Goal: Find specific page/section: Find specific page/section

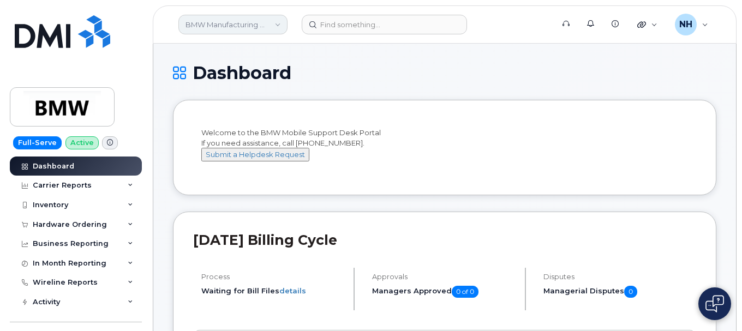
click at [233, 23] on link "BMW Manufacturing Co LLC" at bounding box center [232, 25] width 109 height 20
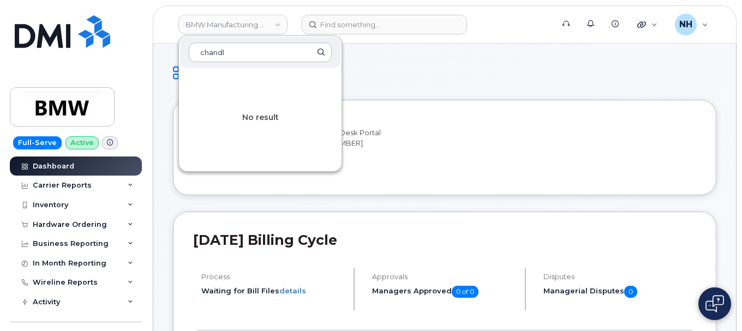
type input "chandl"
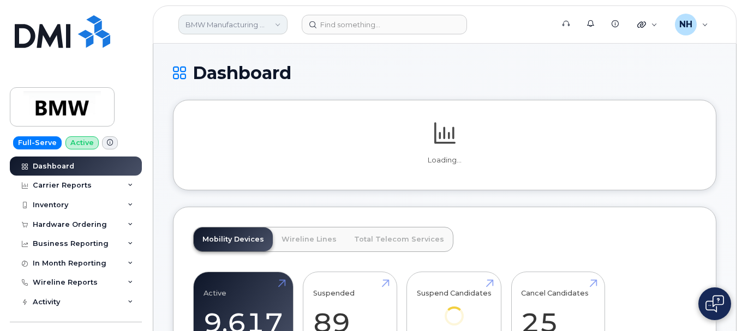
click at [242, 15] on link "BMW Manufacturing Co LLC" at bounding box center [232, 25] width 109 height 20
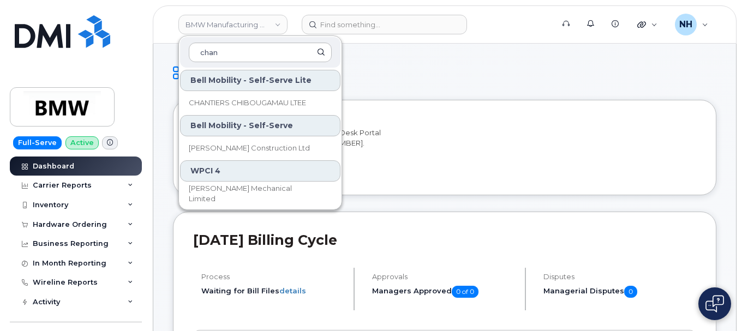
scroll to position [46, 0]
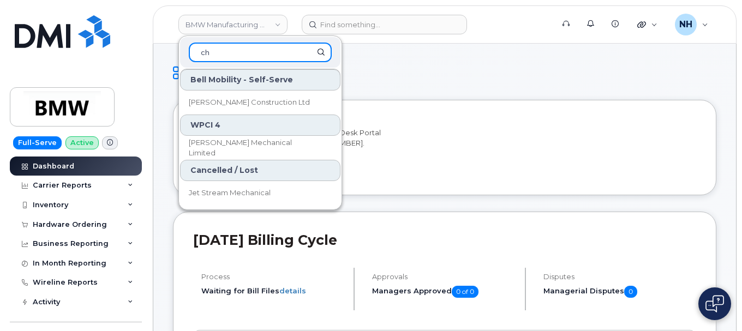
type input "c"
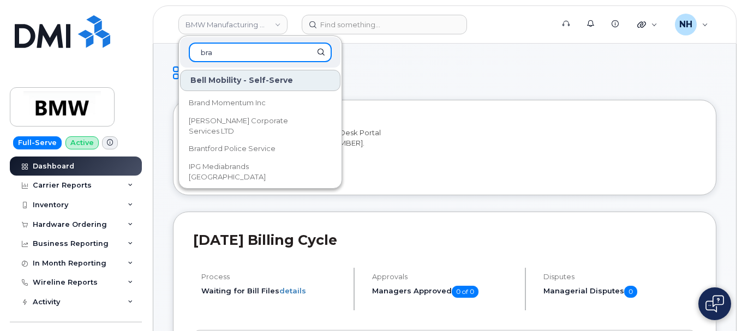
scroll to position [0, 0]
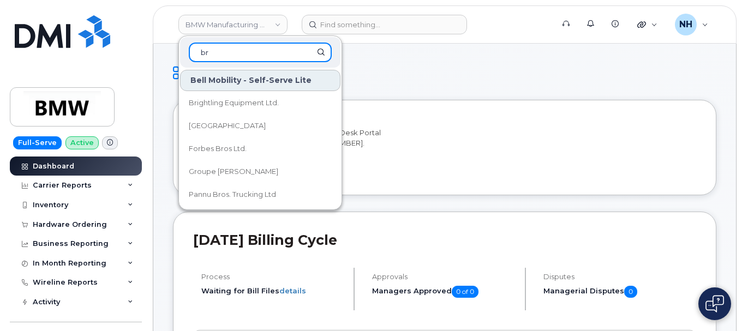
type input "b"
click at [235, 50] on input at bounding box center [260, 53] width 143 height 20
type input "b"
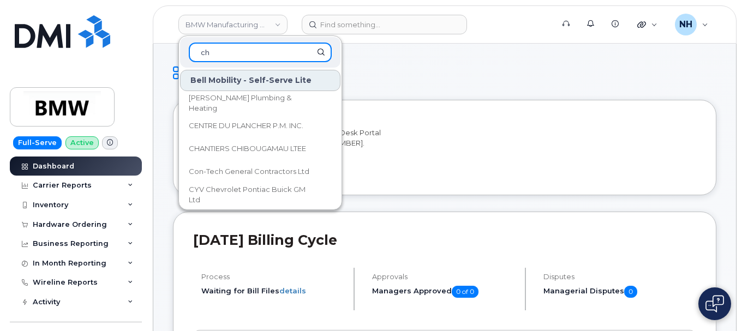
type input "c"
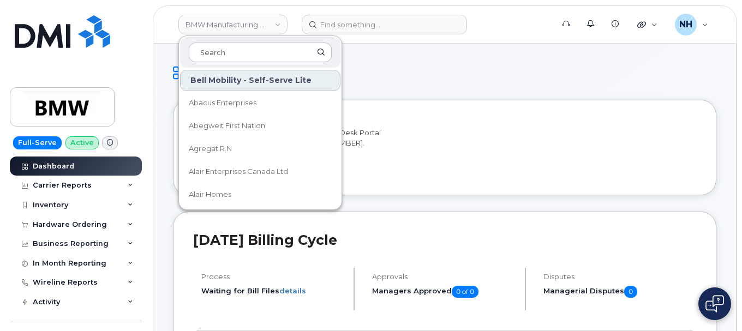
click at [436, 79] on h1 "Dashboard" at bounding box center [444, 72] width 543 height 19
